Goal: Find specific page/section: Find specific page/section

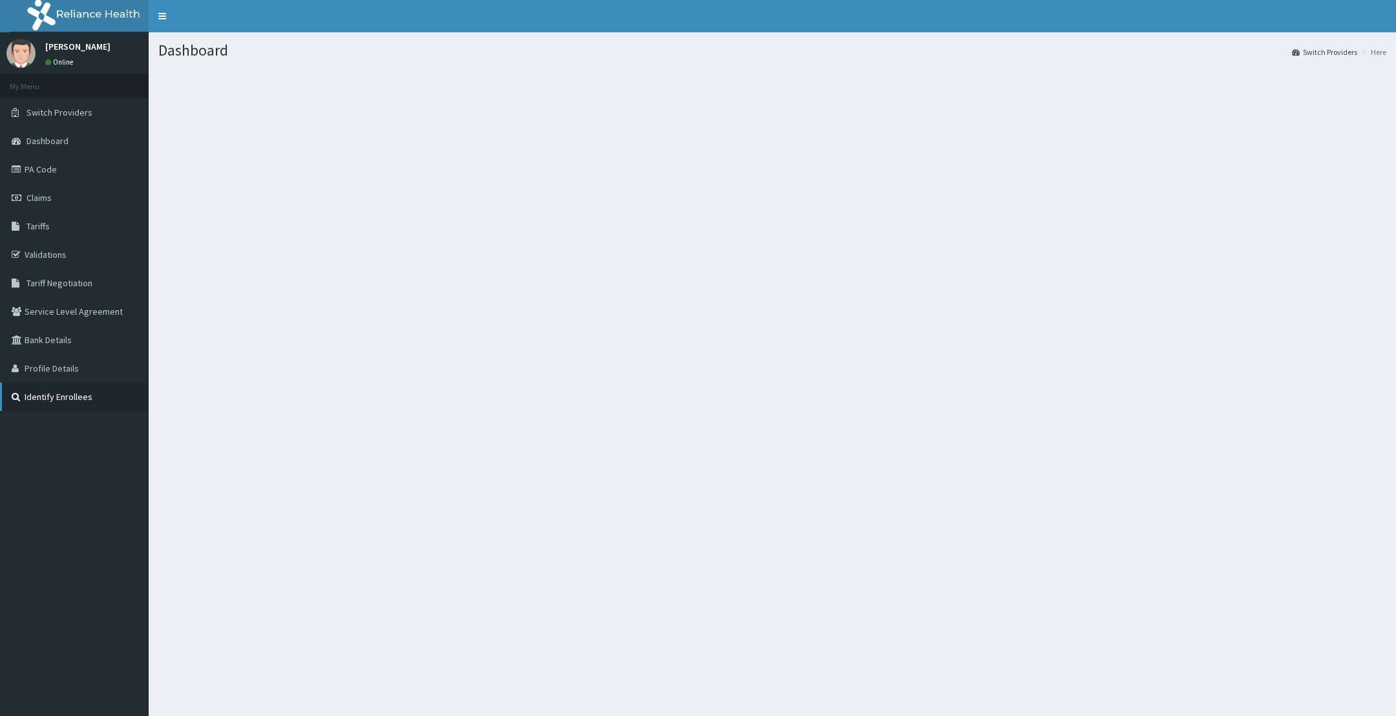
drag, startPoint x: 67, startPoint y: 392, endPoint x: 63, endPoint y: 386, distance: 7.0
click at [67, 392] on link "Identify Enrollees" at bounding box center [74, 396] width 149 height 28
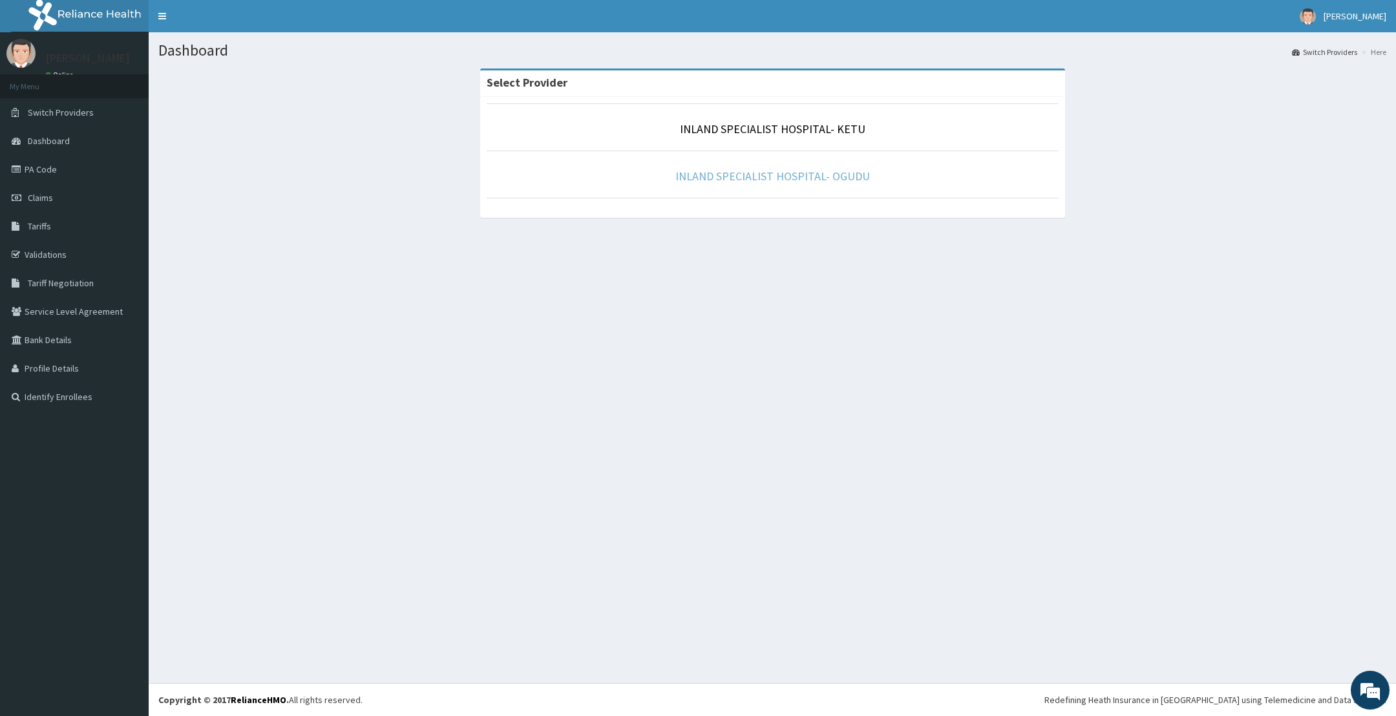
click at [803, 173] on link "INLAND SPECIALIST HOSPITAL- OGUDU" at bounding box center [772, 176] width 194 height 15
